Goal: Find specific page/section: Locate a particular part of the current website

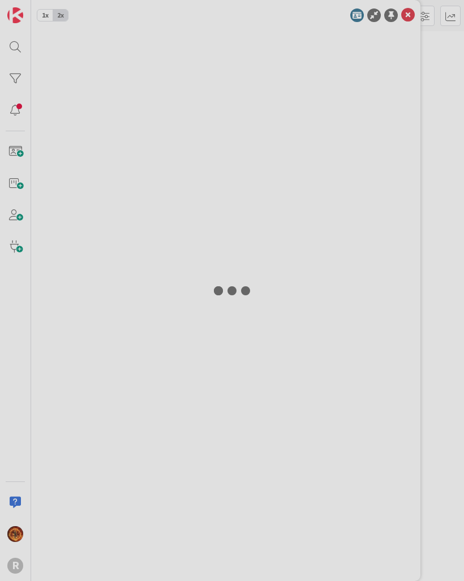
type input "Agu"
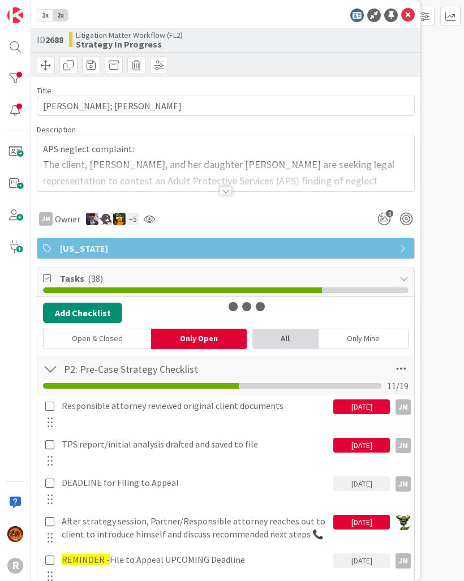
type textarea "x"
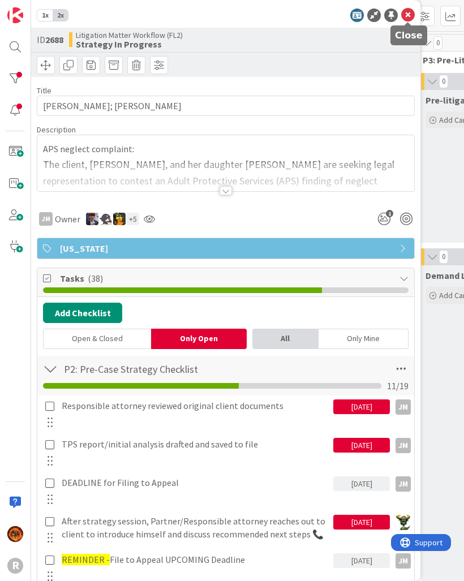
click at [404, 14] on icon at bounding box center [408, 15] width 14 height 14
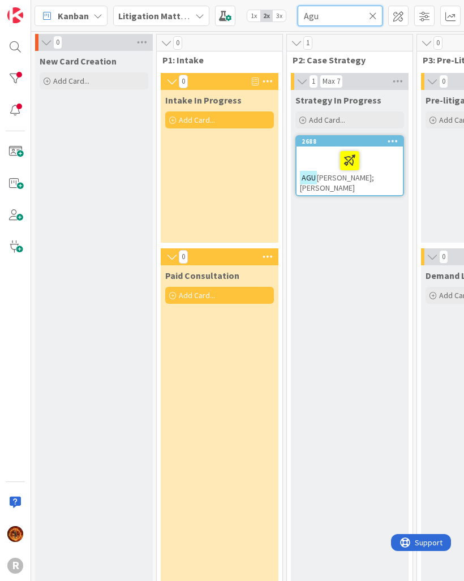
click at [366, 14] on input "Agu" at bounding box center [340, 16] width 85 height 20
click at [376, 12] on icon at bounding box center [373, 16] width 8 height 10
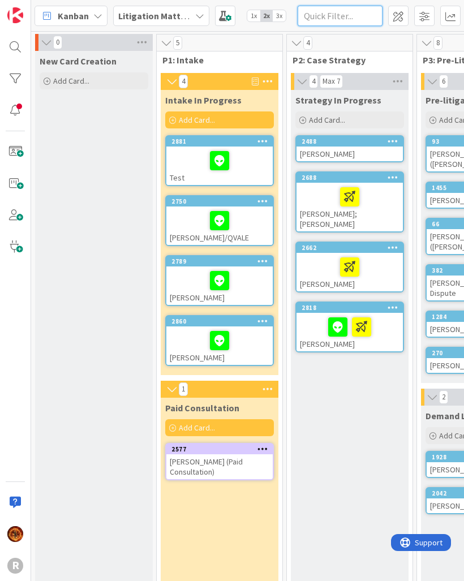
click at [355, 14] on input "text" at bounding box center [340, 16] width 85 height 20
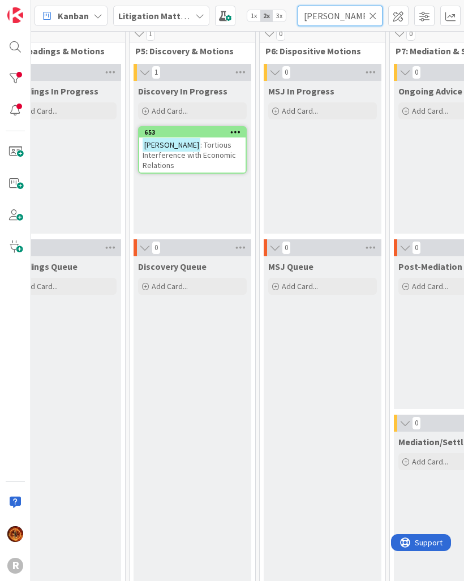
scroll to position [7, 550]
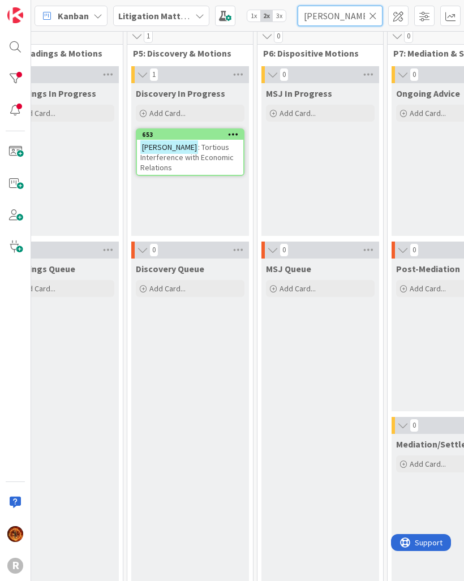
type input "Smith"
click at [203, 150] on span ": Tortious Interference with Economic Relations" at bounding box center [186, 157] width 93 height 31
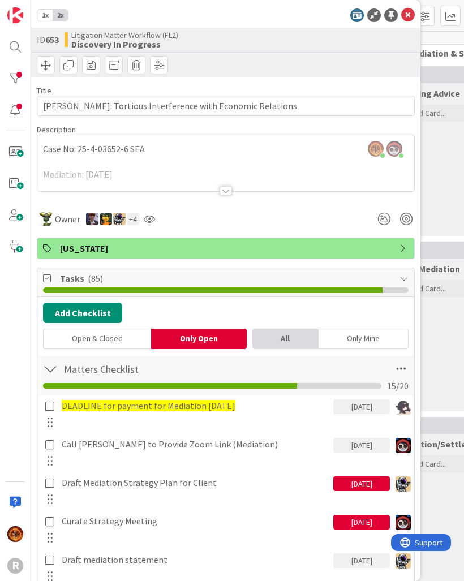
click at [214, 187] on div at bounding box center [225, 176] width 377 height 29
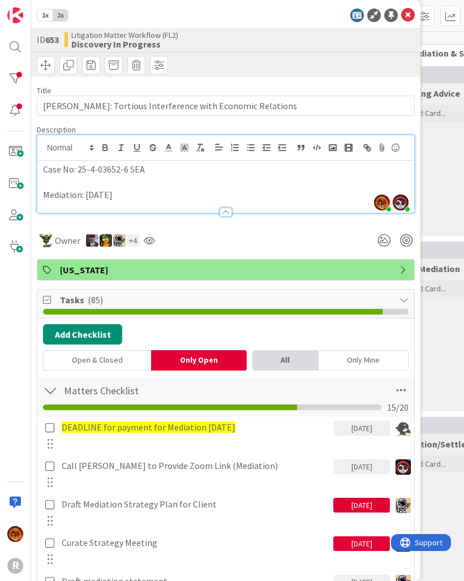
click at [230, 210] on div at bounding box center [225, 212] width 12 height 9
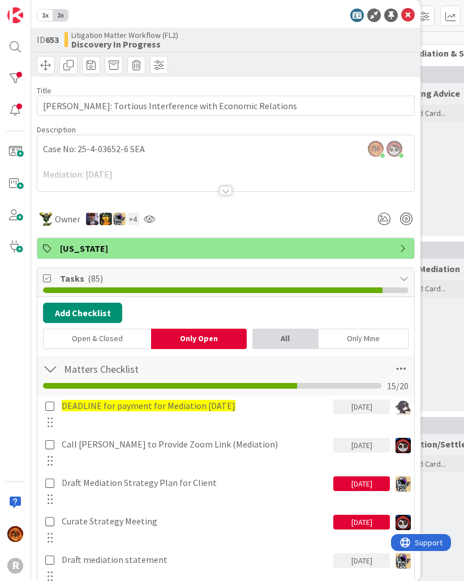
click at [222, 195] on div at bounding box center [225, 190] width 12 height 9
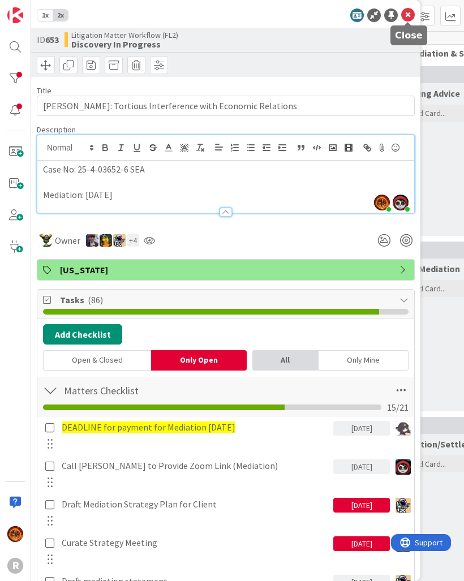
click at [409, 19] on icon at bounding box center [408, 15] width 14 height 14
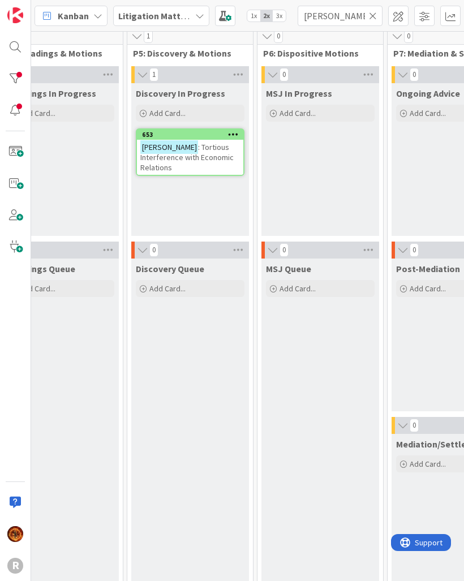
click at [162, 162] on span ": Tortious Interference with Economic Relations" at bounding box center [186, 157] width 93 height 31
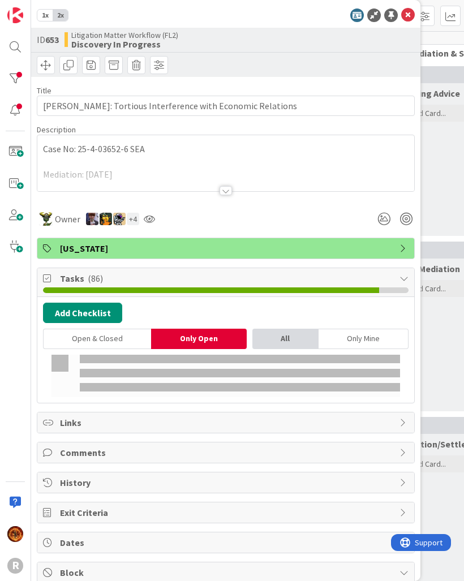
type textarea "x"
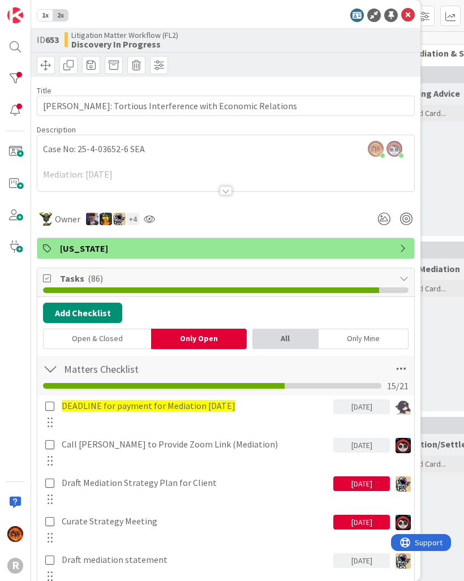
click at [408, 18] on icon at bounding box center [408, 15] width 14 height 14
